Goal: Communication & Community: Ask a question

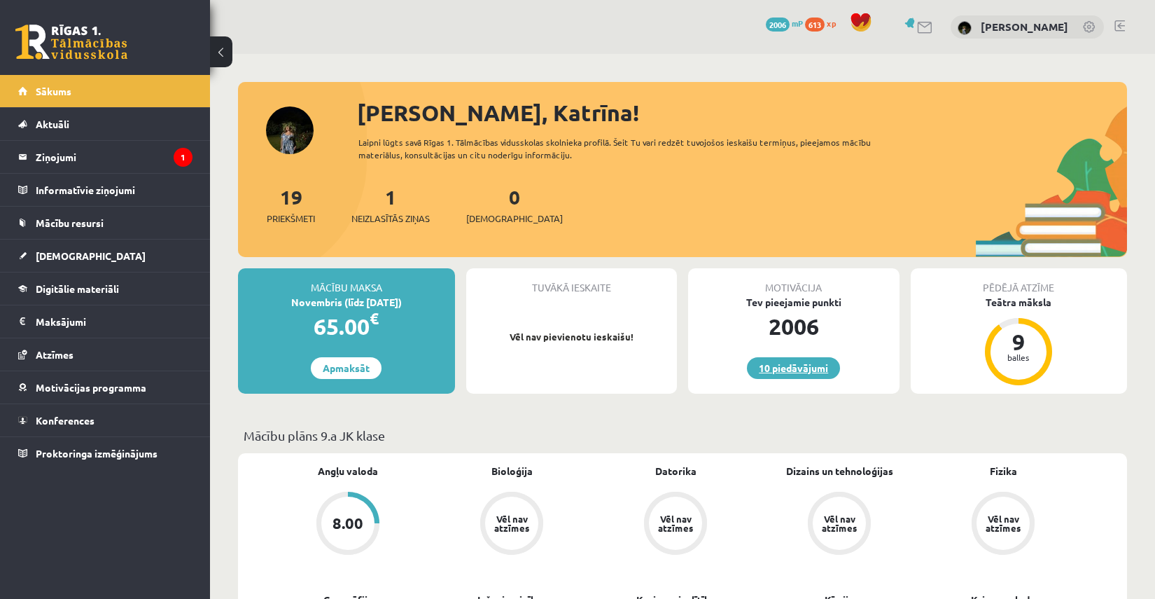
click at [811, 368] on link "10 piedāvājumi" at bounding box center [793, 368] width 93 height 22
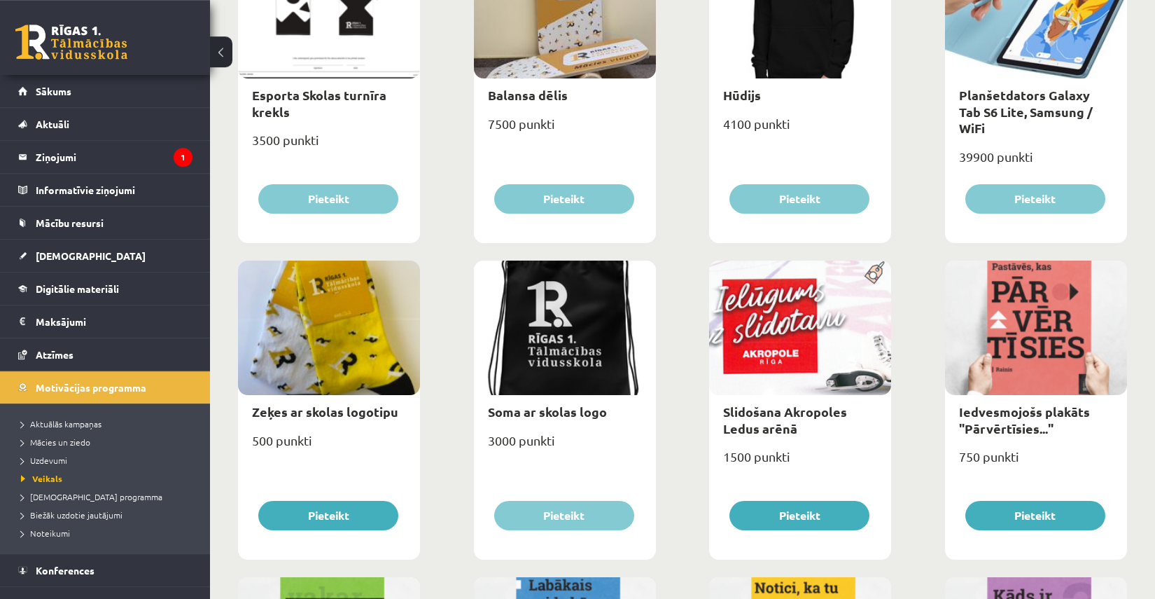
scroll to position [897, 0]
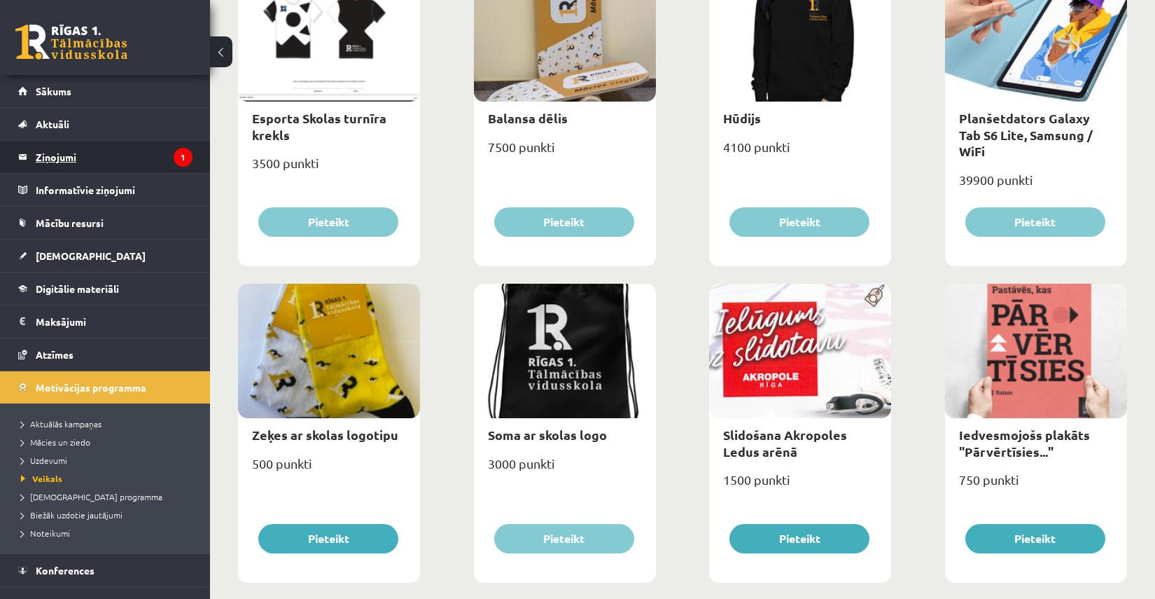
click at [105, 162] on legend "Ziņojumi 1" at bounding box center [114, 157] width 157 height 32
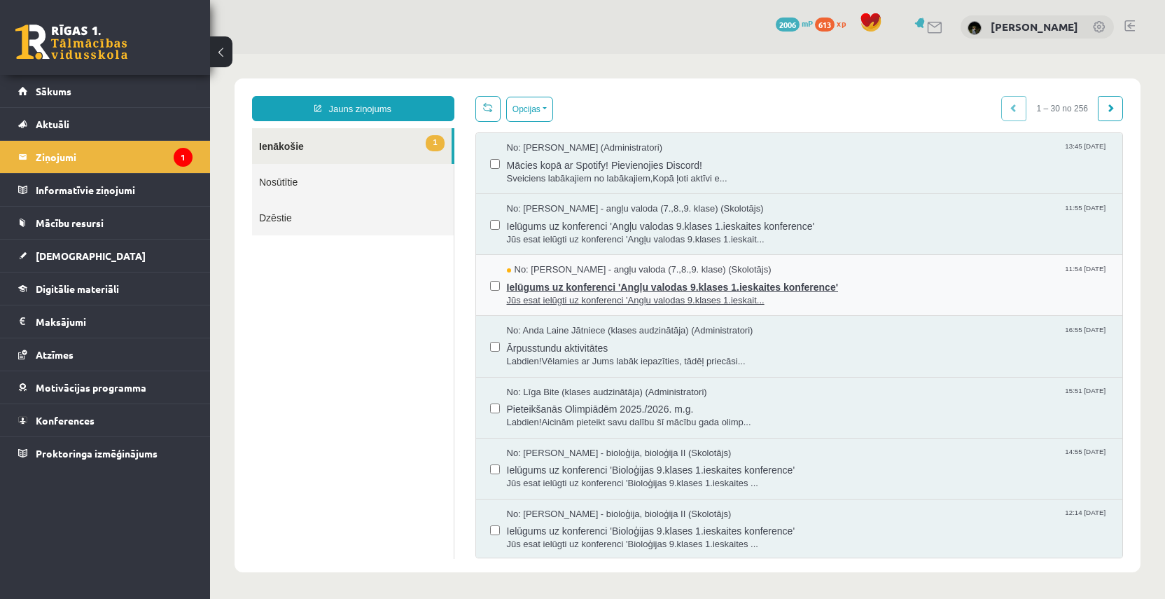
click at [617, 292] on span "Ielūgums uz konferenci 'Angļu valodas 9.klases 1.ieskaites konference'" at bounding box center [808, 286] width 602 height 18
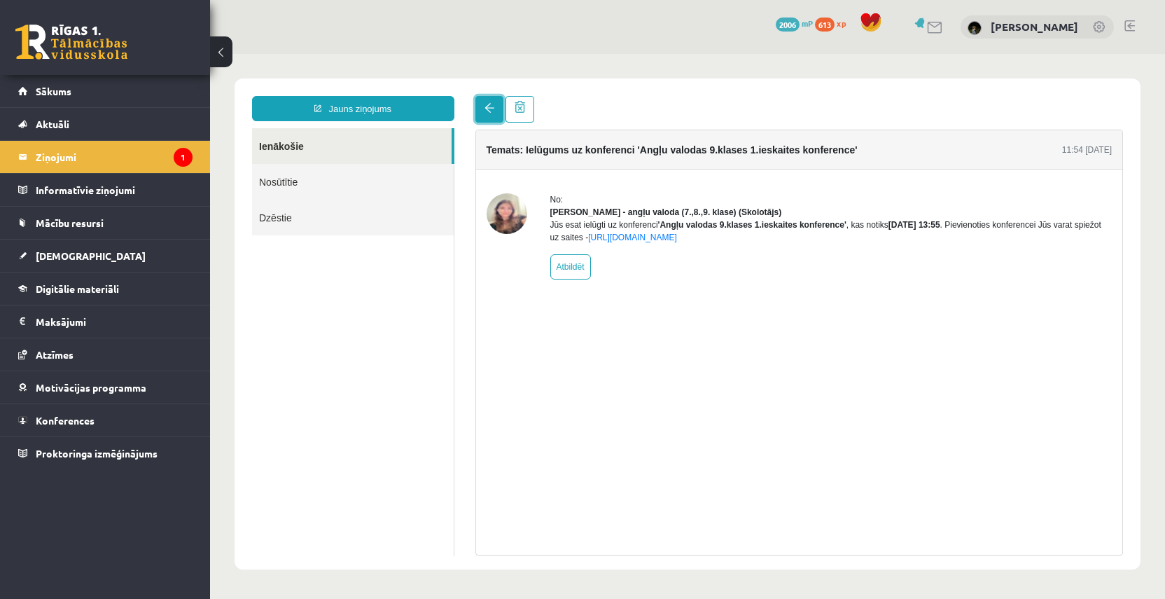
click at [487, 116] on link at bounding box center [489, 109] width 28 height 27
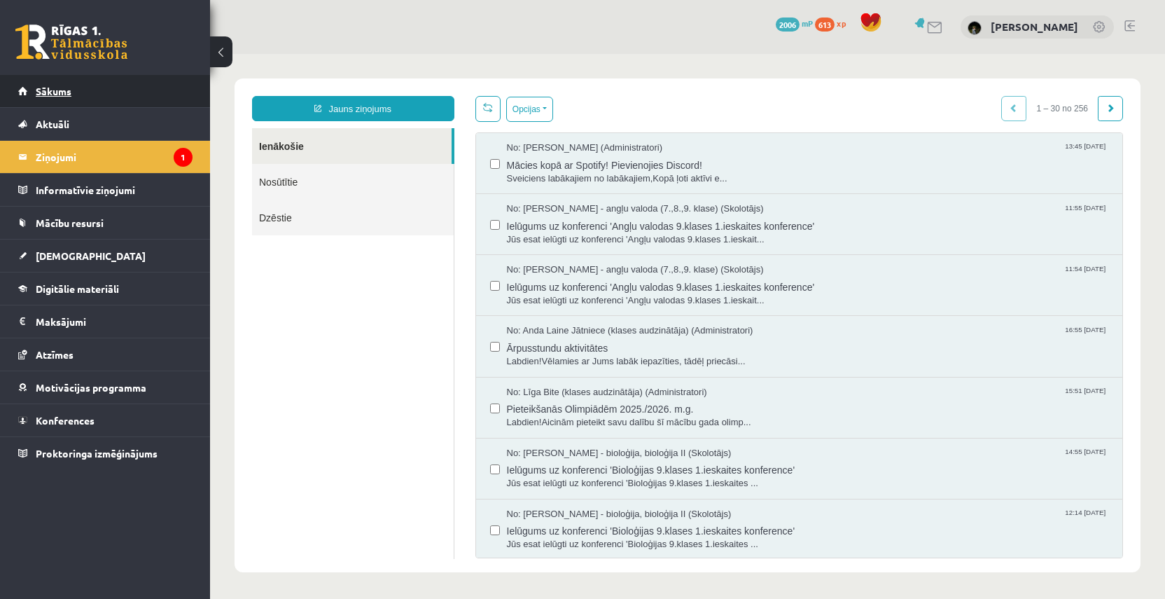
click at [135, 90] on link "Sākums" at bounding box center [105, 91] width 174 height 32
